Goal: Information Seeking & Learning: Learn about a topic

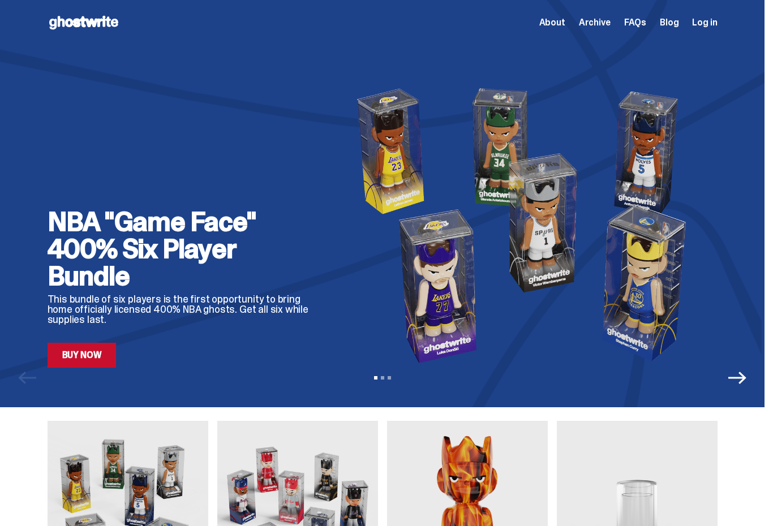
click at [712, 27] on span "Log in" at bounding box center [704, 22] width 25 height 9
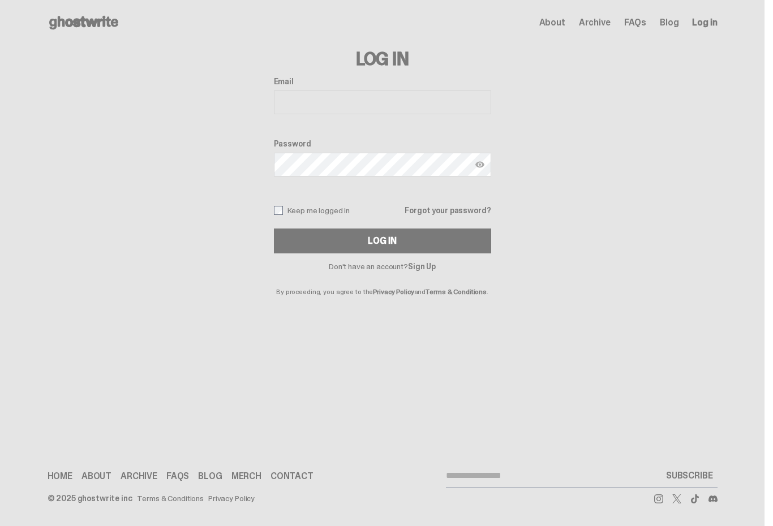
click at [395, 104] on input "Email" at bounding box center [382, 103] width 217 height 24
type input "**********"
click at [407, 244] on button "Log In" at bounding box center [382, 241] width 217 height 25
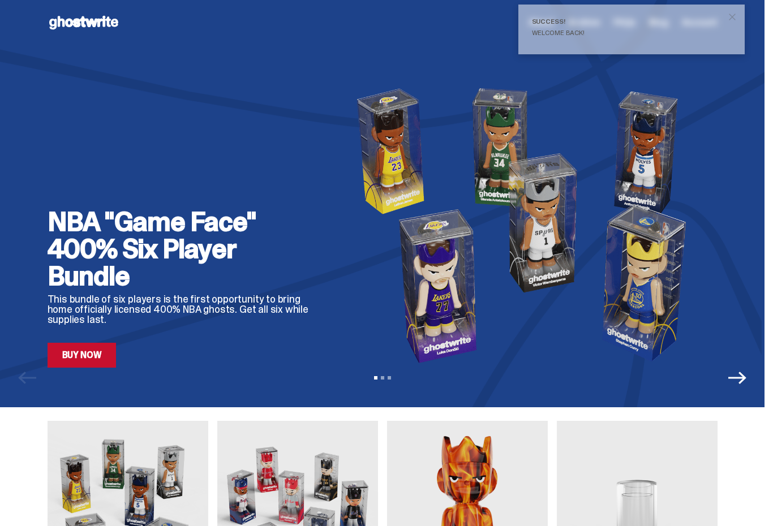
click at [734, 21] on span "close" at bounding box center [731, 16] width 11 height 11
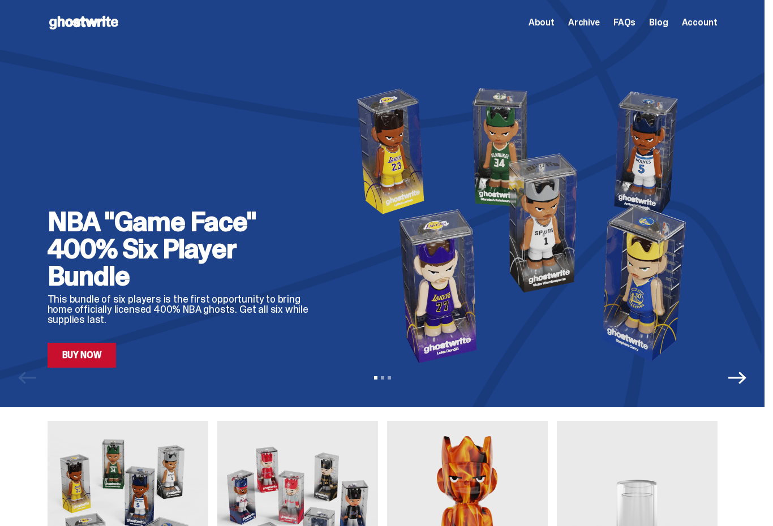
click at [549, 23] on span "About" at bounding box center [541, 22] width 26 height 9
click at [664, 24] on link "Blog" at bounding box center [658, 22] width 19 height 9
click at [703, 24] on span "Account" at bounding box center [700, 22] width 36 height 9
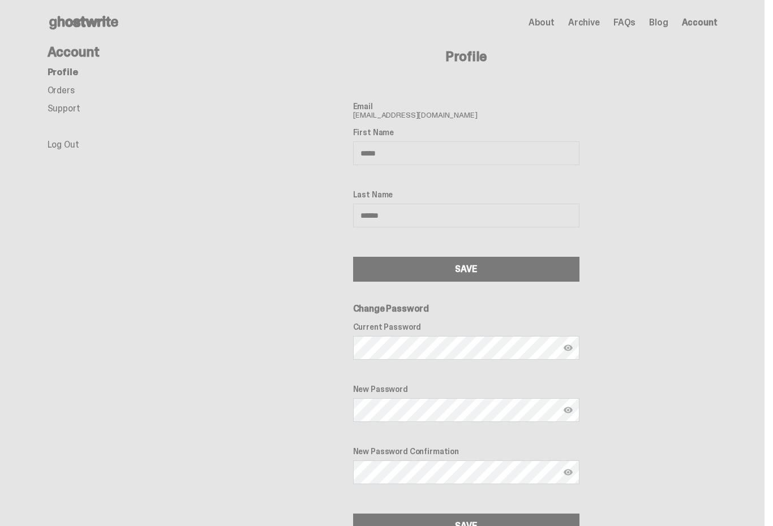
click at [7, 131] on main "Something went wrong! Hang in there while we get back on track Account Profile …" at bounding box center [382, 291] width 764 height 493
click at [67, 113] on link "Support" at bounding box center [64, 108] width 33 height 12
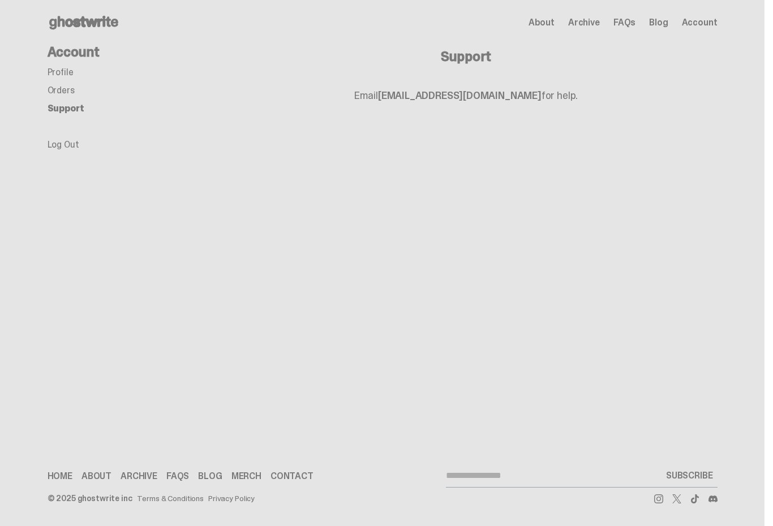
click at [73, 54] on h4 "Account" at bounding box center [131, 52] width 167 height 14
click at [246, 475] on link "Merch" at bounding box center [246, 476] width 30 height 9
click at [592, 21] on span "Archive" at bounding box center [584, 22] width 32 height 9
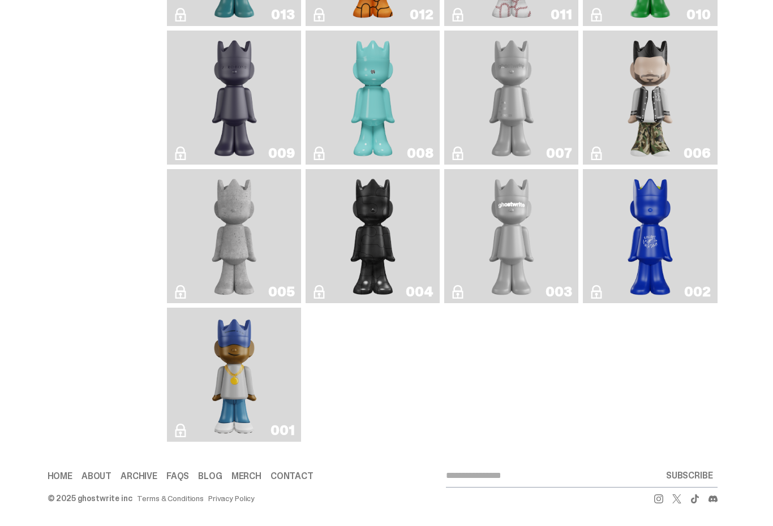
scroll to position [2034, 0]
click at [183, 481] on link "FAQs" at bounding box center [177, 476] width 23 height 9
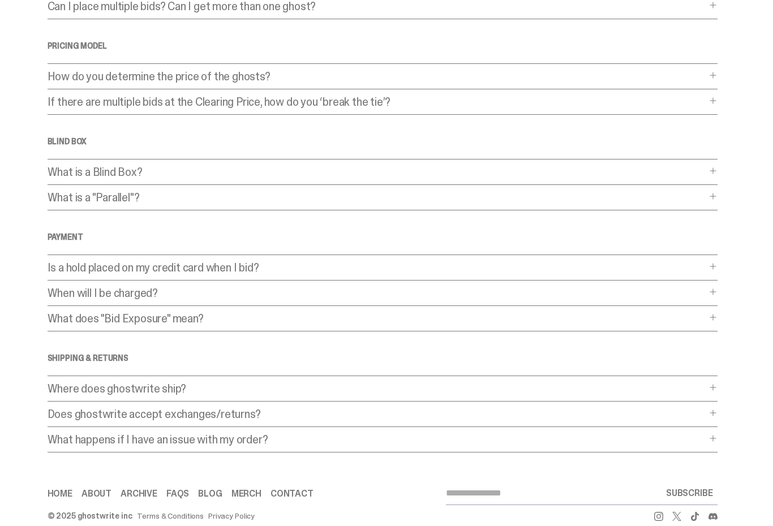
scroll to position [190, 0]
click at [182, 498] on link "FAQs" at bounding box center [177, 494] width 23 height 9
click at [178, 496] on link "FAQs" at bounding box center [177, 494] width 23 height 9
click at [216, 498] on link "Blog" at bounding box center [210, 494] width 24 height 9
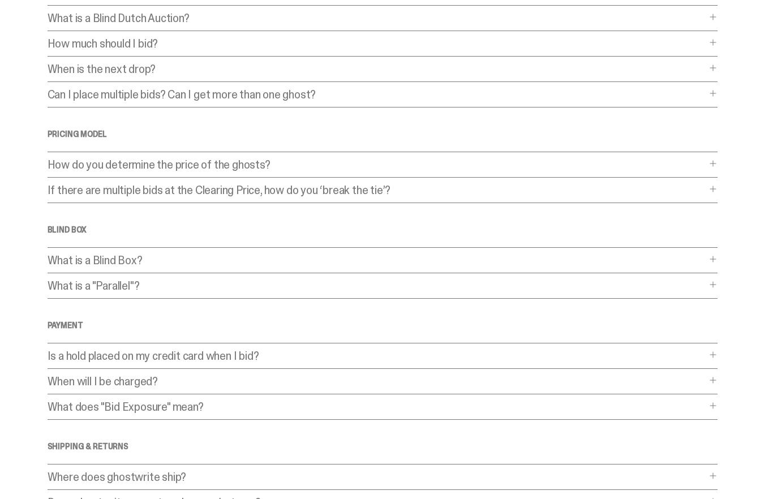
scroll to position [0, 0]
